Goal: Task Accomplishment & Management: Use online tool/utility

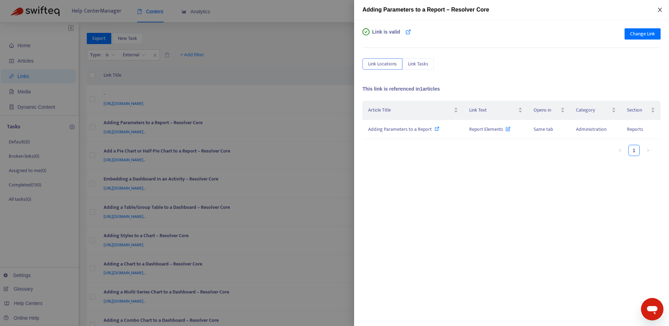
click at [660, 10] on icon "close" at bounding box center [659, 10] width 4 height 4
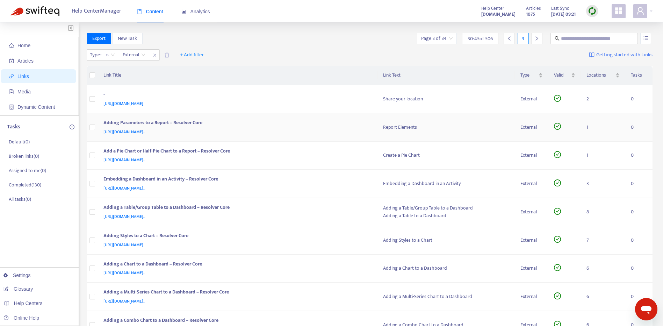
click at [333, 129] on div "[URL][DOMAIN_NAME].." at bounding box center [237, 132] width 266 height 8
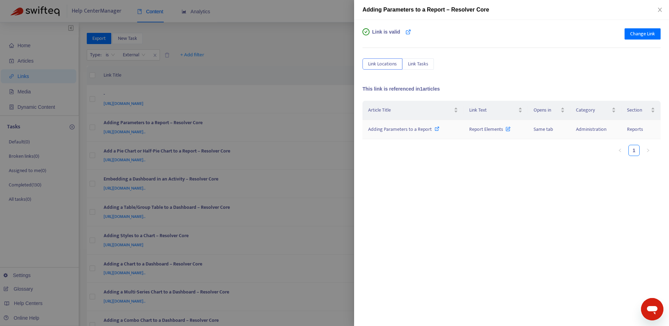
click at [428, 128] on span "Adding Parameters to a Report" at bounding box center [400, 129] width 64 height 8
click at [402, 129] on span "Adding Parameters to a Report" at bounding box center [400, 129] width 64 height 8
click at [641, 30] on span "Change Link" at bounding box center [642, 34] width 25 height 8
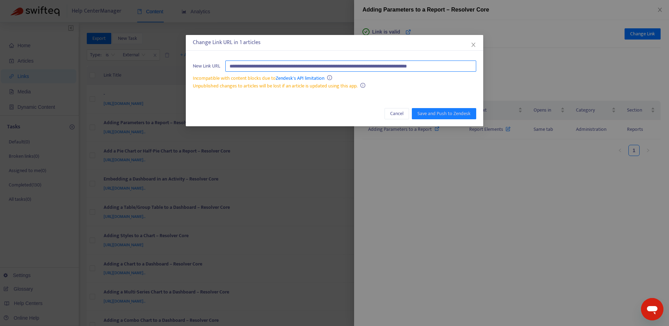
click at [448, 65] on input "**********" at bounding box center [350, 66] width 251 height 11
paste input "text"
type input "**********"
click at [453, 113] on span "Save and Push to Zendesk" at bounding box center [443, 114] width 53 height 8
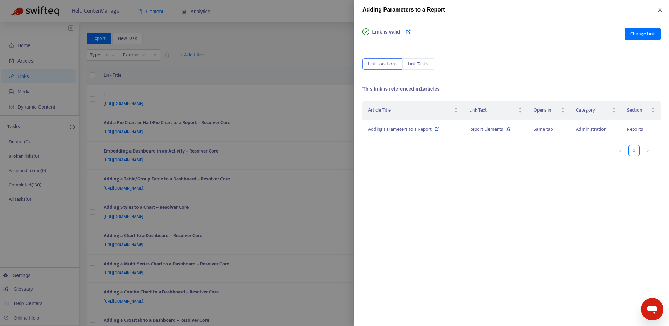
click at [657, 9] on icon "close" at bounding box center [660, 10] width 6 height 6
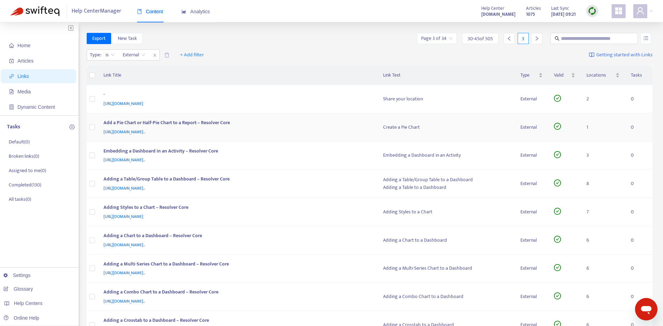
click at [332, 121] on div "Add a Pie Chart or Half-Pie Chart to a Report – Resolver Core" at bounding box center [237, 123] width 266 height 9
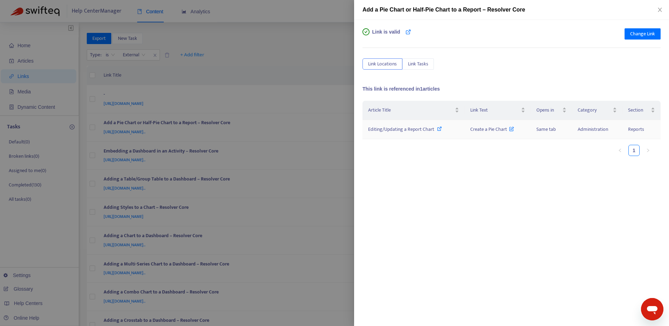
click at [393, 126] on span "Editing/Updating a Report Chart" at bounding box center [401, 129] width 66 height 8
click at [650, 30] on span "Change Link" at bounding box center [642, 34] width 25 height 8
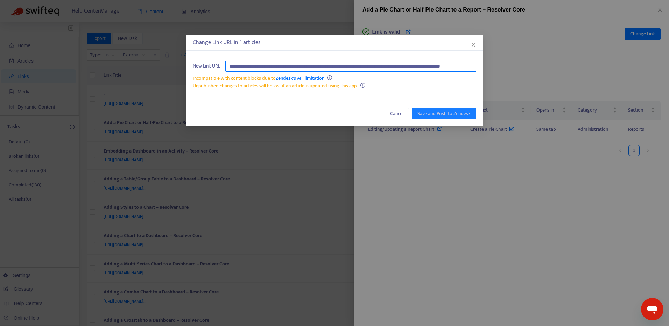
paste input "text"
type input "**********"
click at [465, 112] on span "Save and Push to Zendesk" at bounding box center [443, 114] width 53 height 8
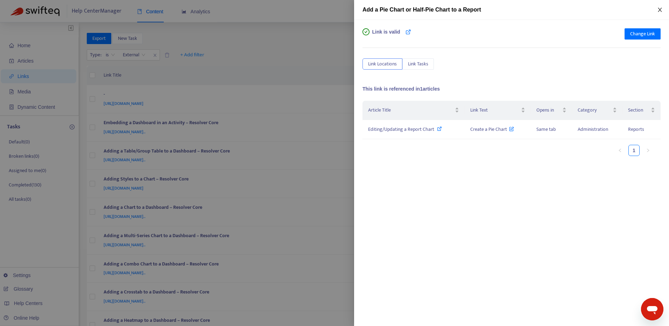
click at [662, 11] on icon "close" at bounding box center [660, 10] width 6 height 6
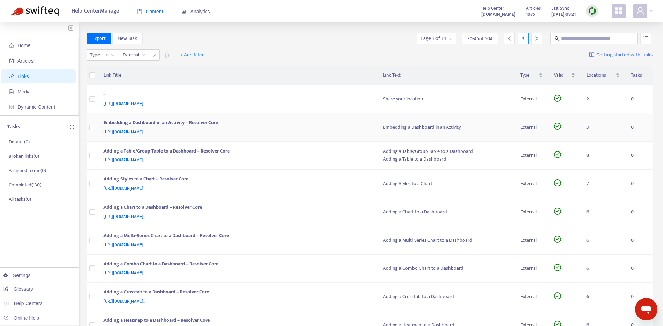
click at [304, 130] on div "[URL][DOMAIN_NAME].." at bounding box center [237, 132] width 266 height 8
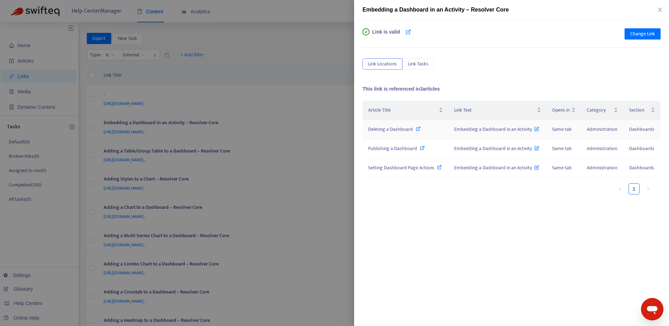
click at [384, 130] on span "Deleting a Dashboard" at bounding box center [390, 129] width 45 height 8
click at [404, 150] on span "Publishing a Dashboard" at bounding box center [392, 148] width 49 height 8
click at [402, 168] on span "Setting Dashboard Page Actions" at bounding box center [401, 168] width 66 height 8
click at [644, 35] on span "Change Link" at bounding box center [642, 34] width 25 height 8
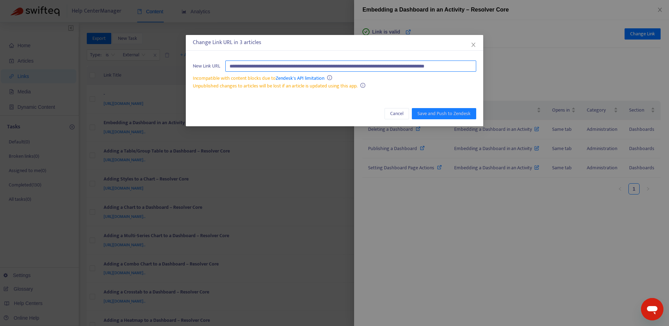
click at [435, 66] on input "**********" at bounding box center [350, 66] width 251 height 11
paste input "text"
type input "**********"
click at [442, 114] on span "Save and Push to Zendesk" at bounding box center [443, 114] width 53 height 8
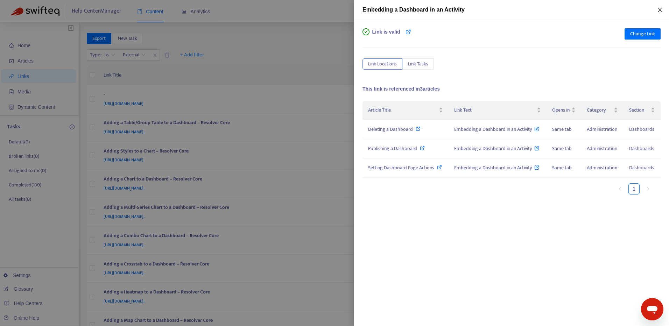
click at [659, 11] on icon "close" at bounding box center [659, 10] width 4 height 4
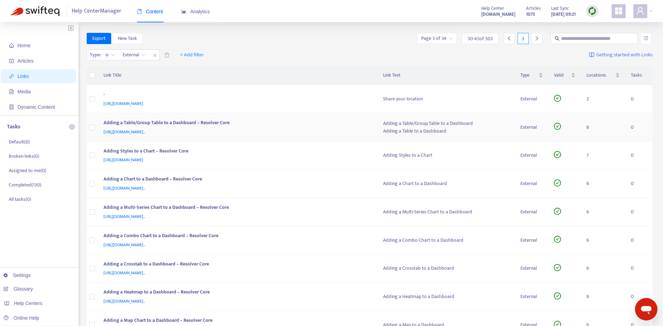
click at [344, 131] on div "[URL][DOMAIN_NAME].." at bounding box center [237, 132] width 266 height 8
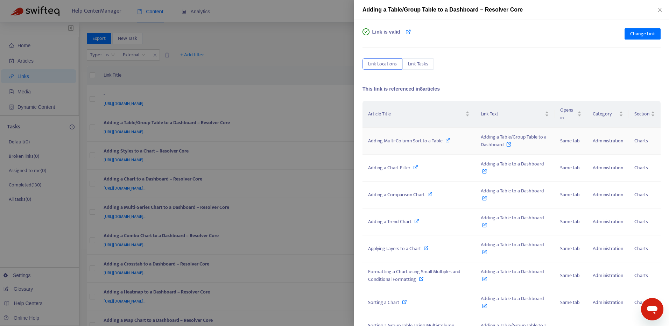
click at [424, 140] on span "Adding Multi-Column Sort to a Table" at bounding box center [405, 141] width 74 height 8
click at [391, 169] on span "Adding a Chart Filter" at bounding box center [389, 168] width 42 height 8
click at [397, 193] on span "Adding a Comparison Chart" at bounding box center [396, 195] width 57 height 8
click at [398, 222] on span "Adding a Trend Chart" at bounding box center [389, 222] width 43 height 8
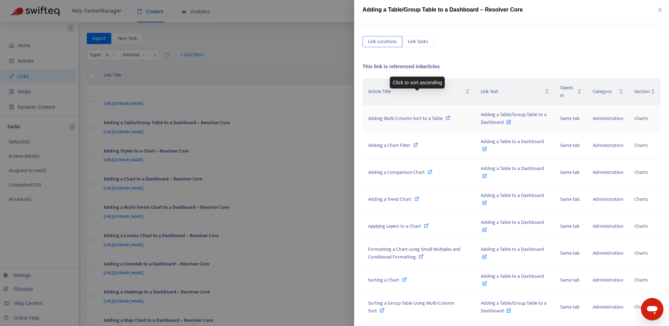
scroll to position [40, 0]
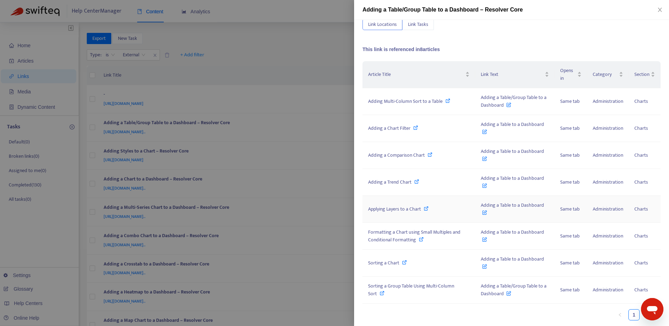
click at [402, 206] on span "Applying Layers to a Chart" at bounding box center [394, 209] width 53 height 8
click at [406, 235] on span "Formatting a Chart using Small Multiples and Conditional Formatting" at bounding box center [414, 236] width 92 height 16
click at [389, 263] on span "Sorting a Chart" at bounding box center [383, 263] width 31 height 8
click at [391, 286] on span "Sorting a Group Table Using Multi-Column Sort" at bounding box center [411, 290] width 86 height 16
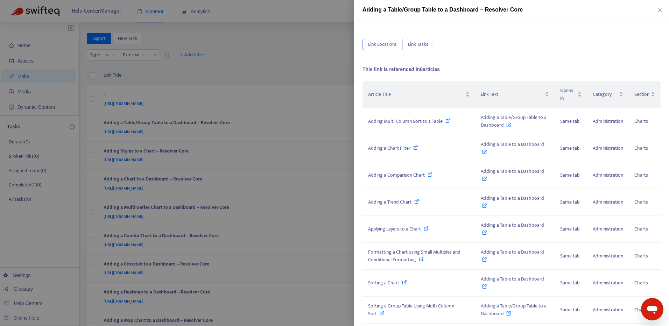
scroll to position [0, 0]
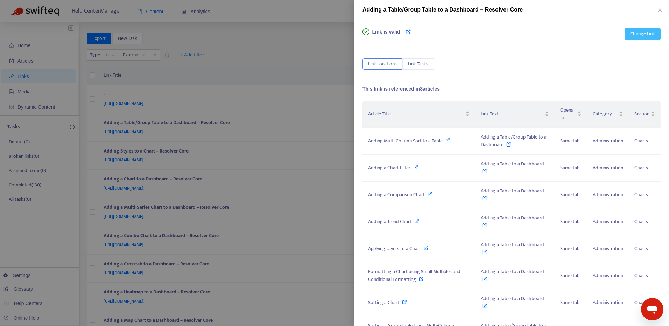
click at [640, 35] on span "Change Link" at bounding box center [642, 34] width 25 height 8
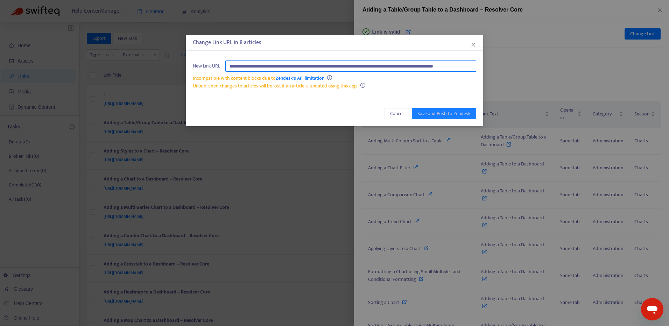
click at [446, 68] on input "**********" at bounding box center [350, 66] width 251 height 11
paste input "text"
type input "**********"
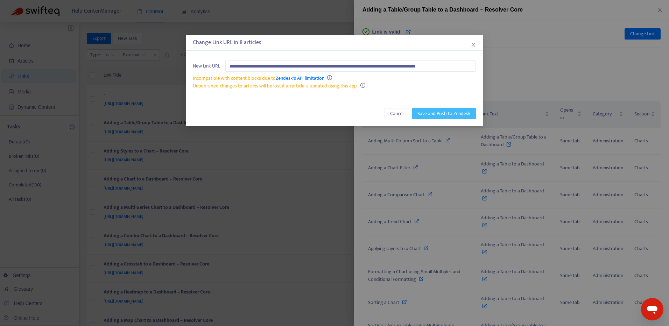
click at [460, 111] on span "Save and Push to Zendesk" at bounding box center [443, 114] width 53 height 8
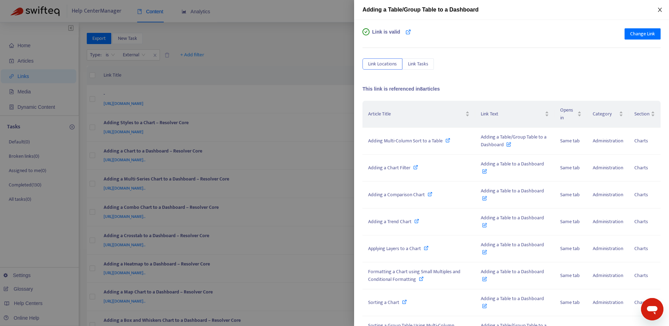
click at [660, 9] on icon "close" at bounding box center [659, 10] width 4 height 4
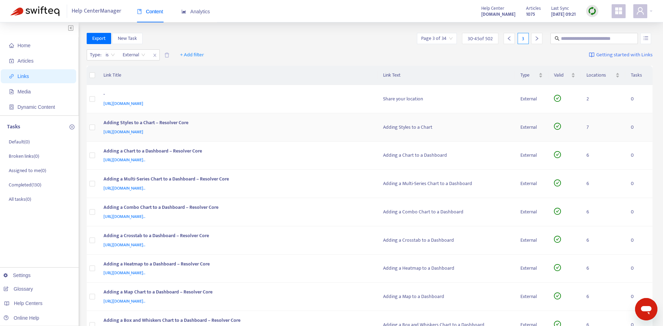
click at [324, 124] on div "Adding Styles to a Chart – Resolver Core" at bounding box center [237, 123] width 266 height 9
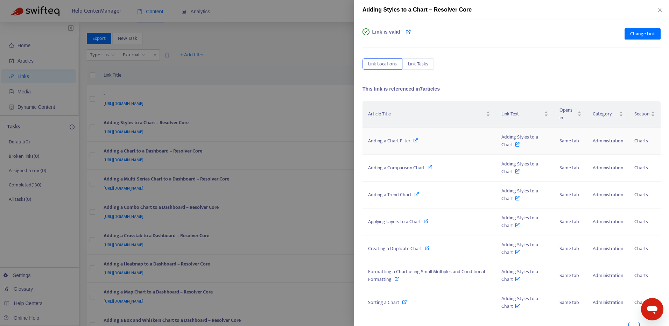
click at [394, 142] on span "Adding a Chart Filter" at bounding box center [389, 141] width 42 height 8
click at [392, 168] on span "Adding a Comparison Chart" at bounding box center [396, 168] width 57 height 8
click at [403, 195] on span "Adding a Trend Chart" at bounding box center [389, 195] width 43 height 8
click at [393, 222] on span "Applying Layers to a Chart" at bounding box center [394, 222] width 53 height 8
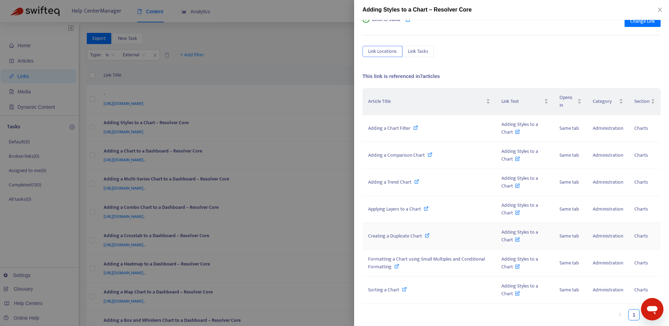
click at [456, 240] on td "Creating a Duplicate Chart" at bounding box center [428, 236] width 133 height 27
click at [409, 236] on span "Creating a Duplicate Chart" at bounding box center [395, 236] width 54 height 8
click at [411, 263] on div "Formatting a Chart using Small Multiples and Conditional Formatting" at bounding box center [429, 262] width 122 height 15
click at [383, 293] on span "Sorting a Chart" at bounding box center [383, 290] width 31 height 8
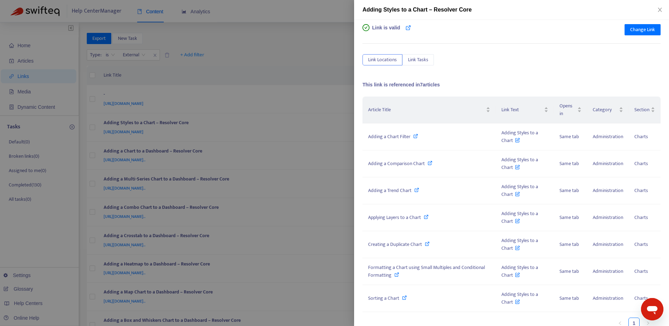
scroll to position [0, 0]
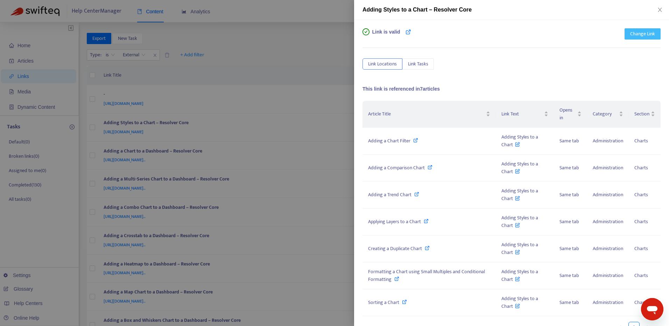
click at [633, 38] on button "Change Link" at bounding box center [642, 33] width 36 height 11
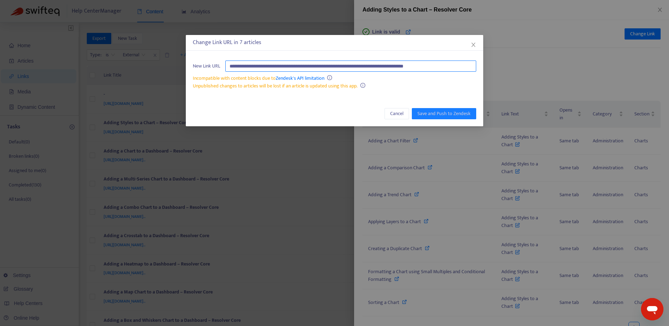
click at [448, 65] on input "**********" at bounding box center [350, 66] width 251 height 11
paste input "text"
type input "**********"
click at [454, 111] on span "Save and Push to Zendesk" at bounding box center [443, 114] width 53 height 8
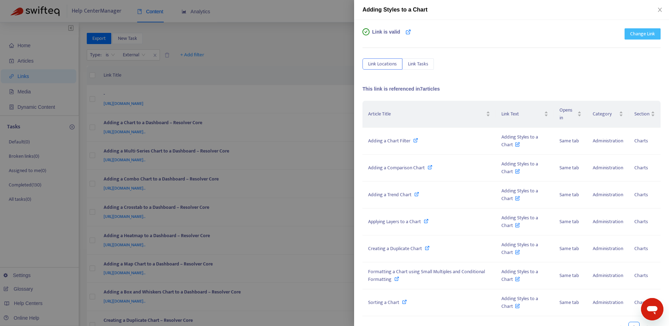
click at [641, 37] on span "Change Link" at bounding box center [642, 34] width 25 height 8
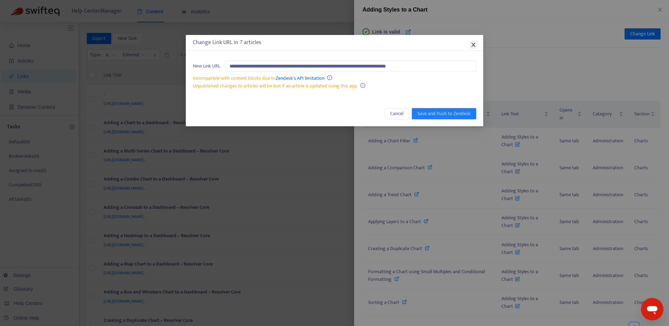
click at [470, 44] on span "Close" at bounding box center [473, 45] width 8 height 6
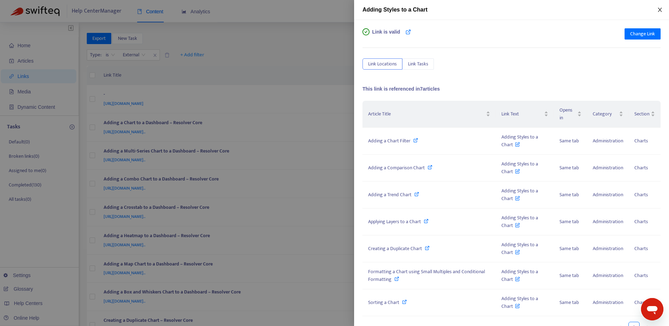
click at [658, 8] on icon "close" at bounding box center [660, 10] width 6 height 6
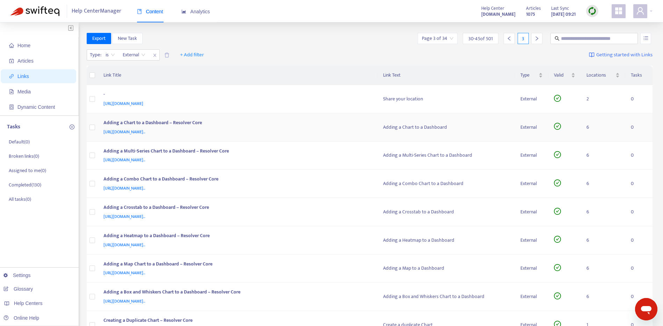
click at [351, 130] on div "[URL][DOMAIN_NAME].." at bounding box center [237, 132] width 266 height 8
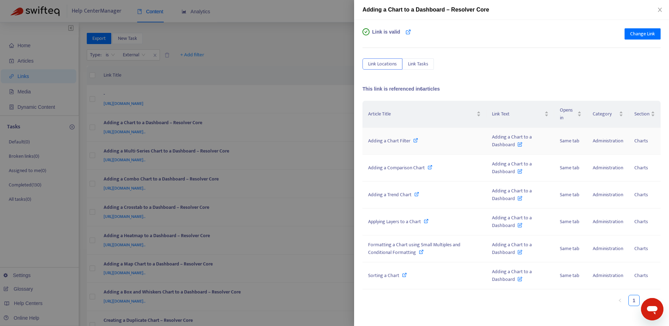
click at [403, 141] on span "Adding a Chart Filter" at bounding box center [389, 141] width 42 height 8
click at [382, 169] on span "Adding a Comparison Chart" at bounding box center [396, 168] width 57 height 8
click at [388, 197] on span "Adding a Trend Chart" at bounding box center [389, 195] width 43 height 8
click at [399, 222] on span "Applying Layers to a Chart" at bounding box center [394, 222] width 53 height 8
click at [399, 244] on span "Formatting a Chart using Small Multiples and Conditional Formatting" at bounding box center [414, 249] width 92 height 16
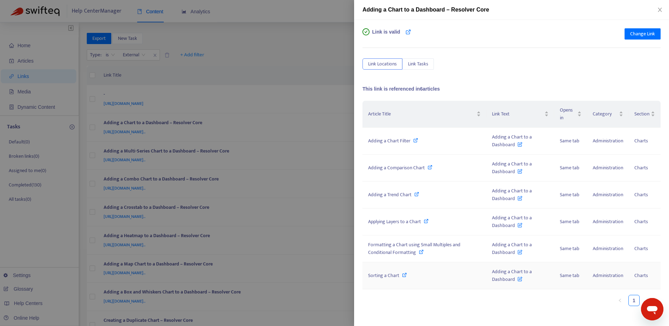
click at [387, 272] on span "Sorting a Chart" at bounding box center [383, 275] width 31 height 8
click at [645, 33] on span "Change Link" at bounding box center [642, 34] width 25 height 8
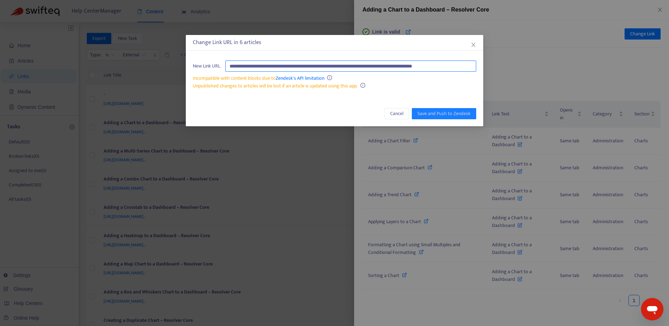
click at [431, 67] on input "**********" at bounding box center [350, 66] width 251 height 11
paste input "text"
type input "**********"
click at [444, 111] on span "Save and Push to Zendesk" at bounding box center [443, 114] width 53 height 8
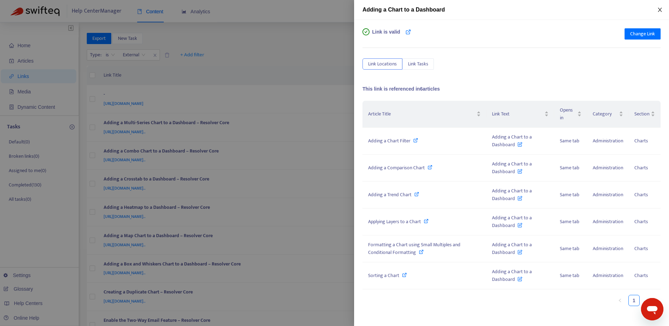
click at [660, 9] on icon "close" at bounding box center [659, 10] width 4 height 4
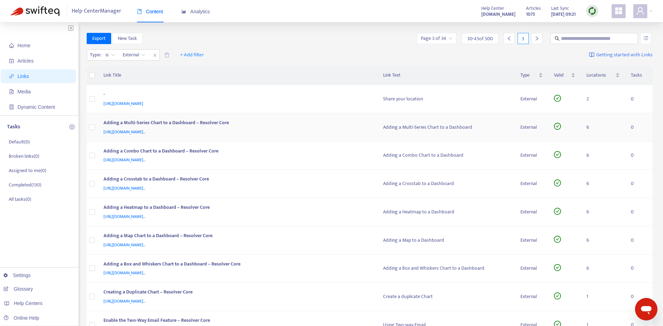
click at [354, 131] on div "[URL][DOMAIN_NAME].." at bounding box center [237, 132] width 266 height 8
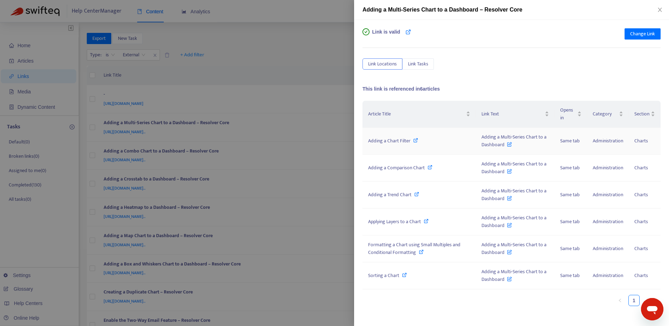
click at [393, 140] on span "Adding a Chart Filter" at bounding box center [389, 141] width 42 height 8
click at [402, 168] on span "Adding a Comparison Chart" at bounding box center [396, 168] width 57 height 8
click at [398, 191] on span "Adding a Trend Chart" at bounding box center [389, 195] width 43 height 8
click at [401, 226] on td "Applying Layers to a Chart" at bounding box center [418, 221] width 113 height 27
click at [400, 223] on span "Applying Layers to a Chart" at bounding box center [394, 222] width 53 height 8
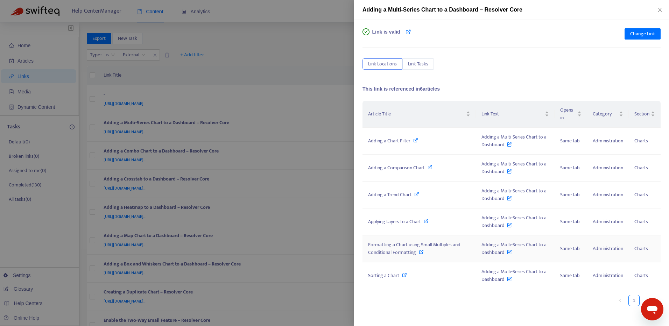
click at [419, 243] on span "Formatting a Chart using Small Multiples and Conditional Formatting" at bounding box center [414, 249] width 92 height 16
click at [383, 278] on span "Sorting a Chart" at bounding box center [383, 275] width 31 height 8
click at [640, 33] on span "Change Link" at bounding box center [642, 34] width 25 height 8
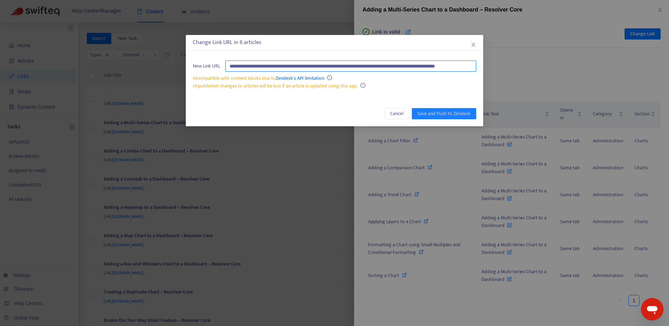
click at [456, 64] on input "**********" at bounding box center [350, 66] width 251 height 11
paste input "text"
type input "**********"
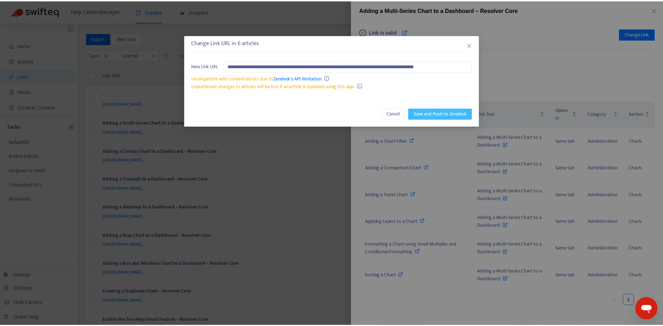
scroll to position [0, 0]
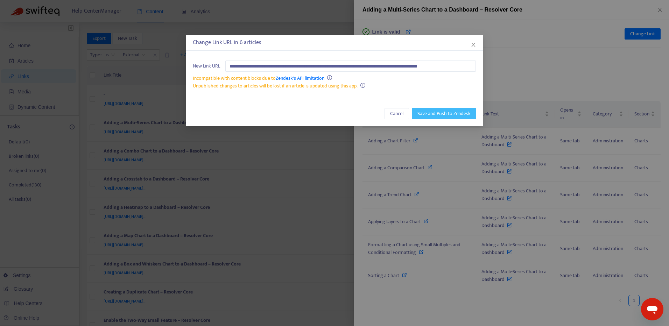
click at [434, 112] on span "Save and Push to Zendesk" at bounding box center [443, 114] width 53 height 8
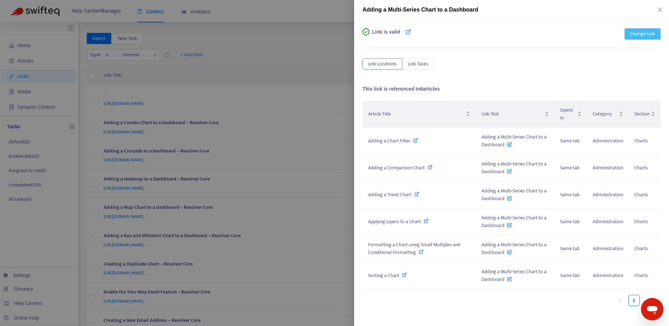
click at [642, 38] on button "Change Link" at bounding box center [642, 33] width 36 height 11
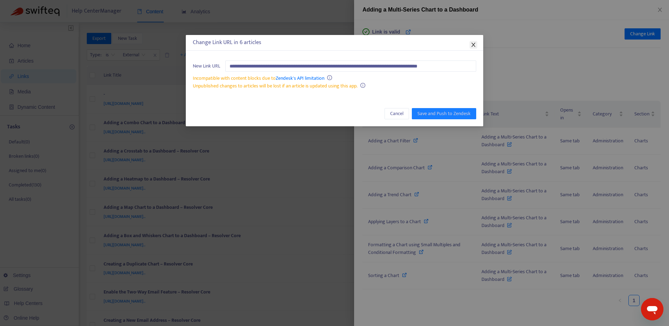
click at [472, 43] on icon "close" at bounding box center [473, 45] width 4 height 4
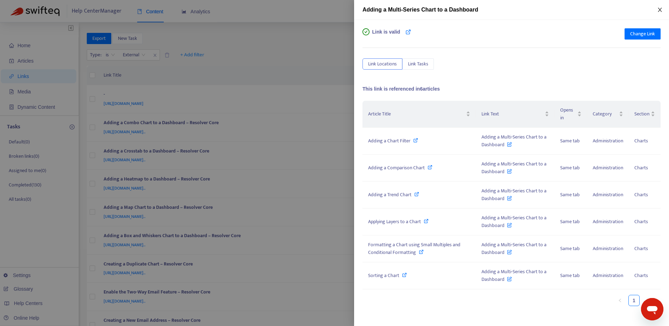
click at [662, 11] on icon "close" at bounding box center [660, 10] width 6 height 6
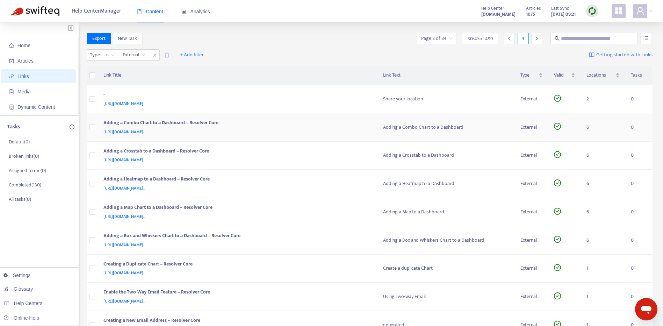
click at [363, 127] on div "Adding a Combo Chart to a Dashboard – Resolver Core" at bounding box center [237, 123] width 266 height 9
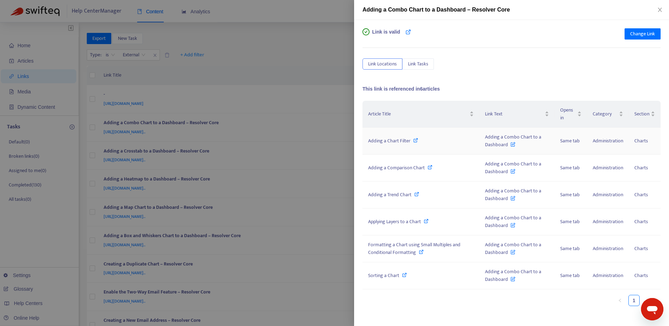
click at [387, 140] on span "Adding a Chart Filter" at bounding box center [389, 141] width 42 height 8
click at [401, 169] on span "Adding a Comparison Chart" at bounding box center [396, 168] width 57 height 8
click at [398, 194] on span "Adding a Trend Chart" at bounding box center [389, 195] width 43 height 8
click at [393, 225] on span "Applying Layers to a Chart" at bounding box center [394, 222] width 53 height 8
click at [385, 222] on span "Applying Layers to a Chart" at bounding box center [394, 222] width 53 height 8
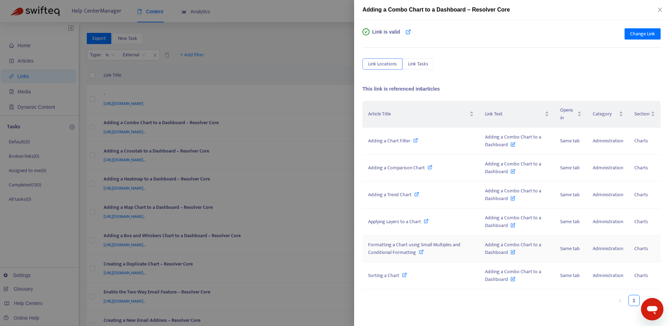
click at [397, 249] on span "Formatting a Chart using Small Multiples and Conditional Formatting" at bounding box center [414, 249] width 92 height 16
click at [389, 278] on span "Sorting a Chart" at bounding box center [383, 275] width 31 height 8
click at [663, 33] on div "Link is valid Change Link Link Locations Link Tasks This link is referenced in …" at bounding box center [511, 173] width 315 height 306
click at [645, 34] on span "Change Link" at bounding box center [642, 34] width 25 height 8
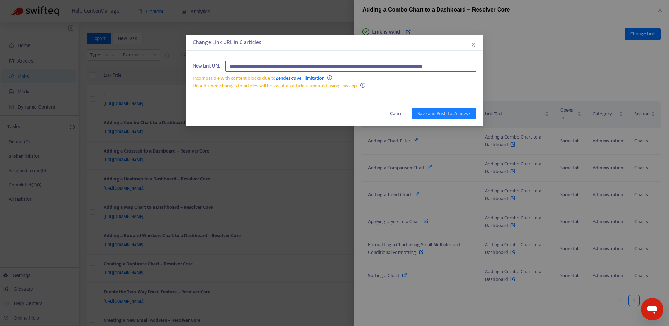
click at [356, 67] on input "**********" at bounding box center [350, 66] width 251 height 11
paste input "text"
type input "**********"
click at [452, 115] on span "Save and Push to Zendesk" at bounding box center [443, 114] width 53 height 8
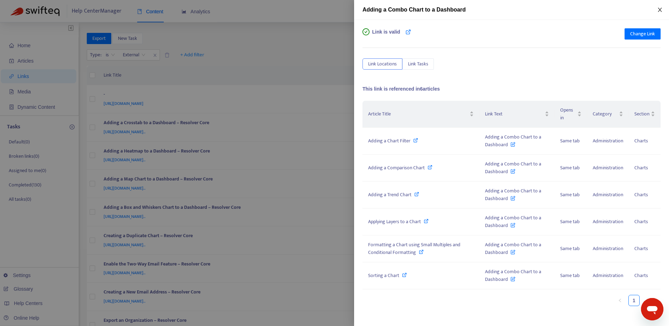
click at [659, 11] on icon "close" at bounding box center [660, 10] width 6 height 6
